Goal: Contribute content: Add original content to the website for others to see

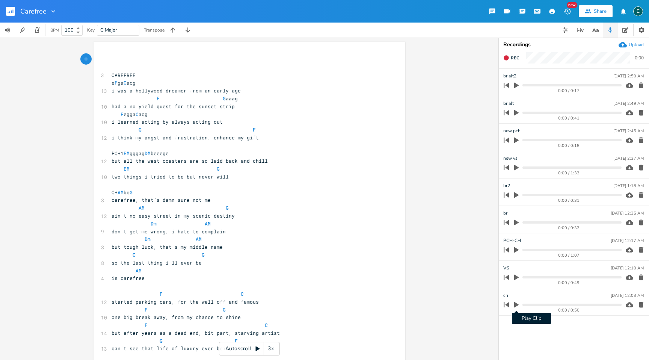
click at [516, 304] on icon "button" at bounding box center [516, 305] width 5 height 6
click at [507, 304] on icon "button" at bounding box center [505, 304] width 5 height 5
click at [515, 303] on icon "button" at bounding box center [516, 304] width 5 height 5
click at [9, 9] on rect "button" at bounding box center [10, 11] width 9 height 9
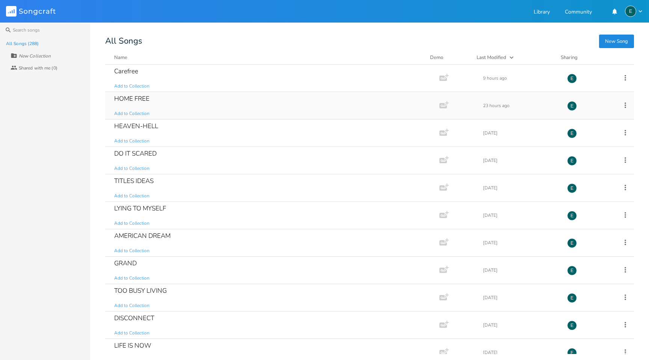
click at [132, 96] on div "HOME FREE" at bounding box center [131, 98] width 35 height 6
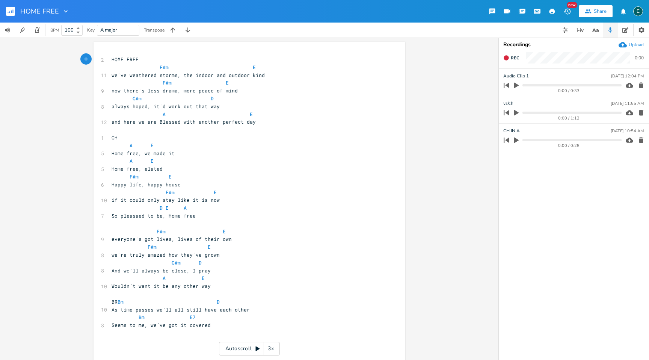
click at [511, 138] on button "button" at bounding box center [516, 140] width 10 height 12
click at [135, 218] on span "So pleasaed to be, Home free" at bounding box center [153, 215] width 84 height 7
click at [271, 215] on pre "So pleased to be, Home free" at bounding box center [245, 216] width 271 height 8
type textarea "we're truly amazed how they've grown"
drag, startPoint x: 215, startPoint y: 256, endPoint x: 102, endPoint y: 254, distance: 113.4
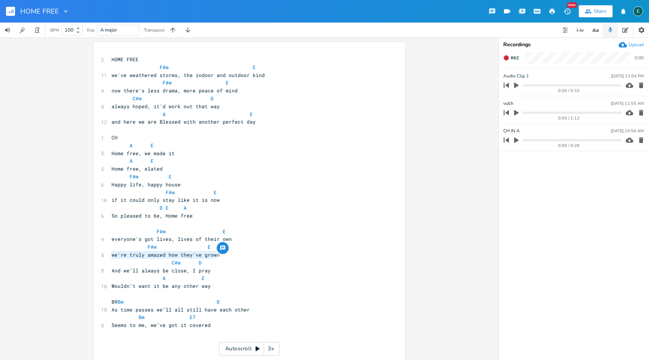
click at [102, 254] on div "we're truly amazed how they've grown x 2 HOME FREE F#m E 11 we've weathered sto…" at bounding box center [249, 222] width 312 height 360
click at [221, 256] on pre "we're truly amazed how they've grown" at bounding box center [245, 255] width 271 height 8
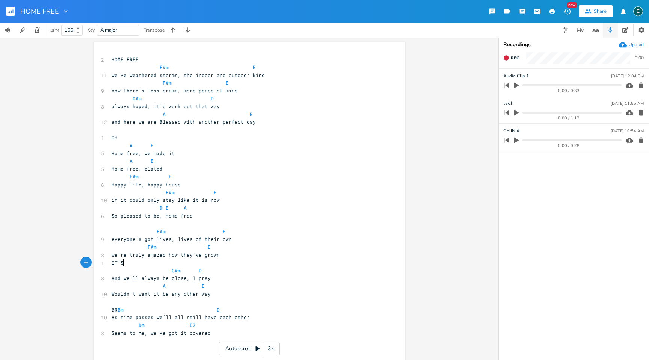
type textarea "IT'S"
type textarea "it's amainf"
type textarea "g how they've grown"
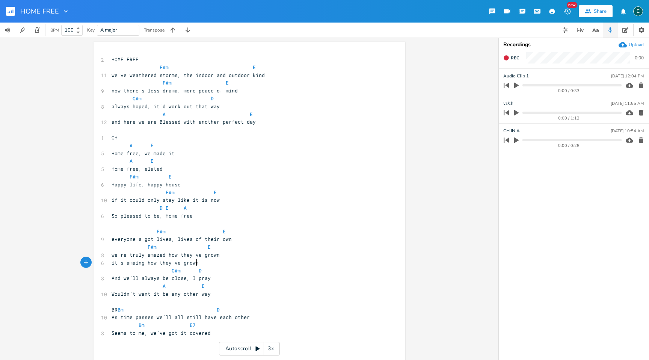
scroll to position [0, 47]
click at [156, 263] on span "it's amaing how they've grown" at bounding box center [154, 262] width 87 height 7
type textarea "much"
click at [132, 263] on span "it's amaing how much they've grown" at bounding box center [162, 262] width 102 height 7
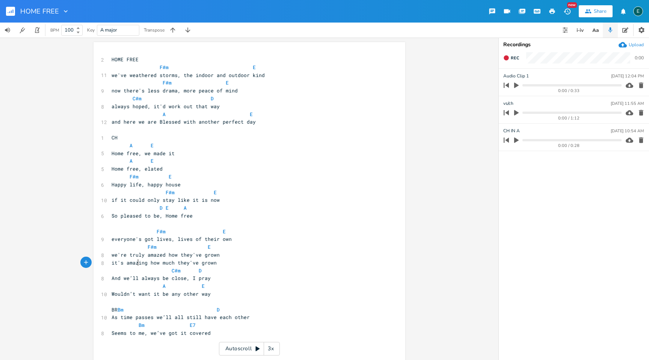
scroll to position [0, 2]
type textarea "z"
click at [514, 85] on icon "button" at bounding box center [516, 86] width 5 height 6
type input "br"
click at [454, 224] on div "z x 2 HOME FREE F#m E 11 we've weathered storms, the indoor and outdoor kind F#…" at bounding box center [249, 199] width 498 height 322
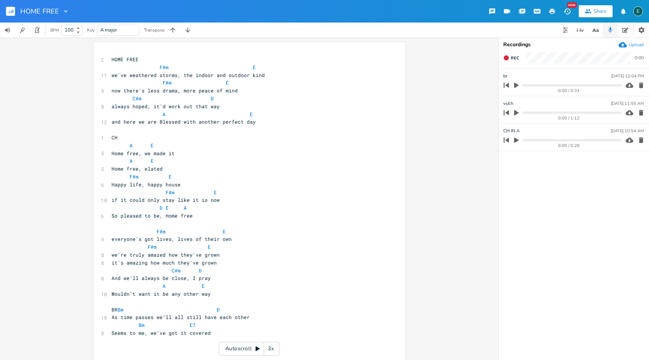
click at [9, 12] on rect "button" at bounding box center [10, 11] width 9 height 9
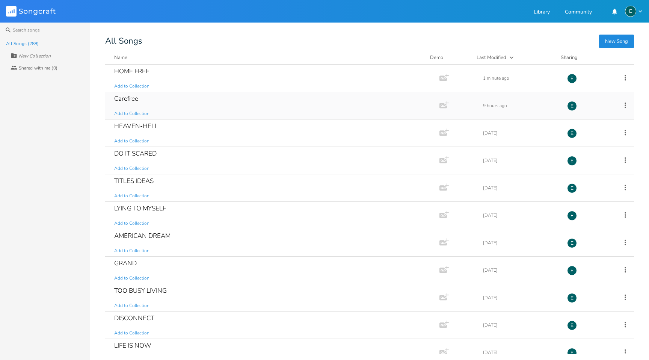
click at [125, 95] on div "Carefree" at bounding box center [126, 98] width 24 height 6
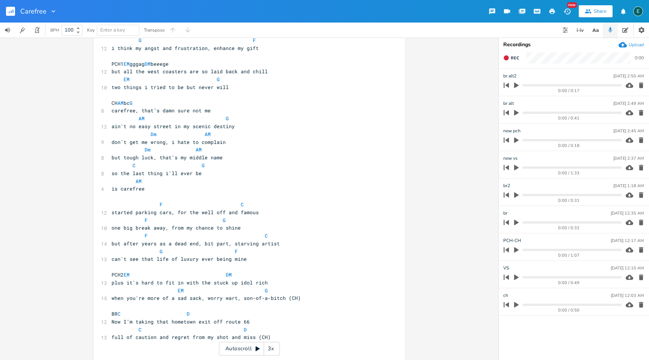
scroll to position [90, 0]
click at [513, 84] on icon "button" at bounding box center [516, 85] width 7 height 7
click at [517, 85] on icon "button" at bounding box center [516, 85] width 5 height 5
click at [507, 59] on icon "button" at bounding box center [505, 57] width 5 height 5
click at [507, 59] on rect "button" at bounding box center [506, 58] width 4 height 4
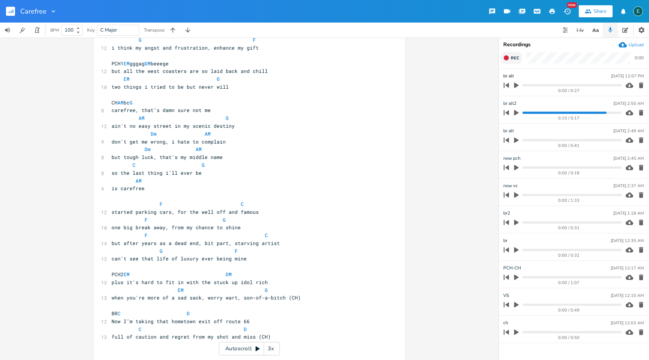
type input "br alt 3"
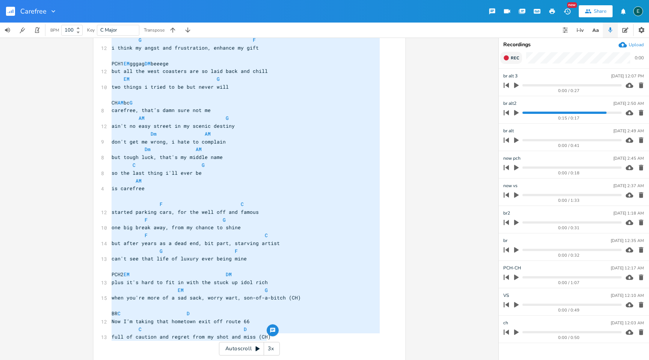
type textarea "CAREFREE e F ga C acg i was a hollywood dreamer from an early age F G aaag had …"
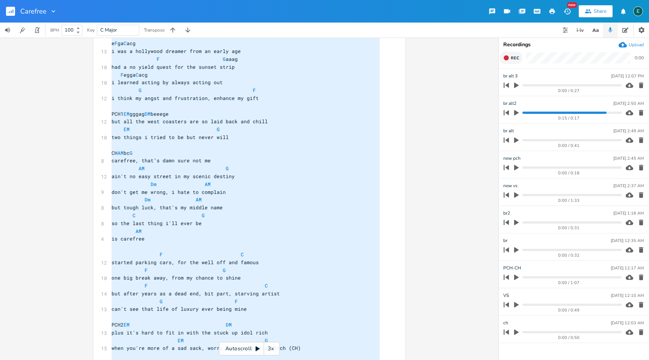
drag, startPoint x: 269, startPoint y: 338, endPoint x: 172, endPoint y: -15, distance: 366.7
click at [172, 0] on html "Carefree New Share E BPM 100 Key C Major Transpose x ​ ​ 3 CAREFREE e F ga C ac…" at bounding box center [324, 180] width 649 height 360
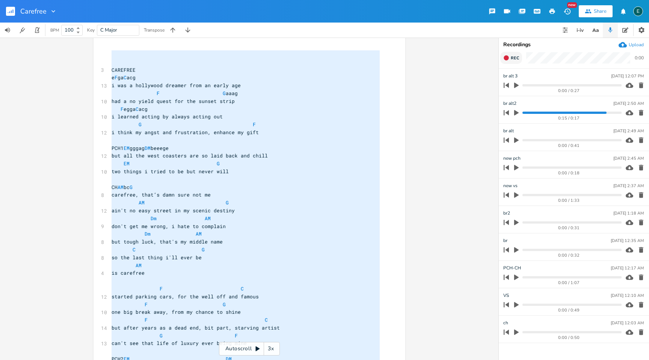
scroll to position [6, 0]
